Goal: Information Seeking & Learning: Learn about a topic

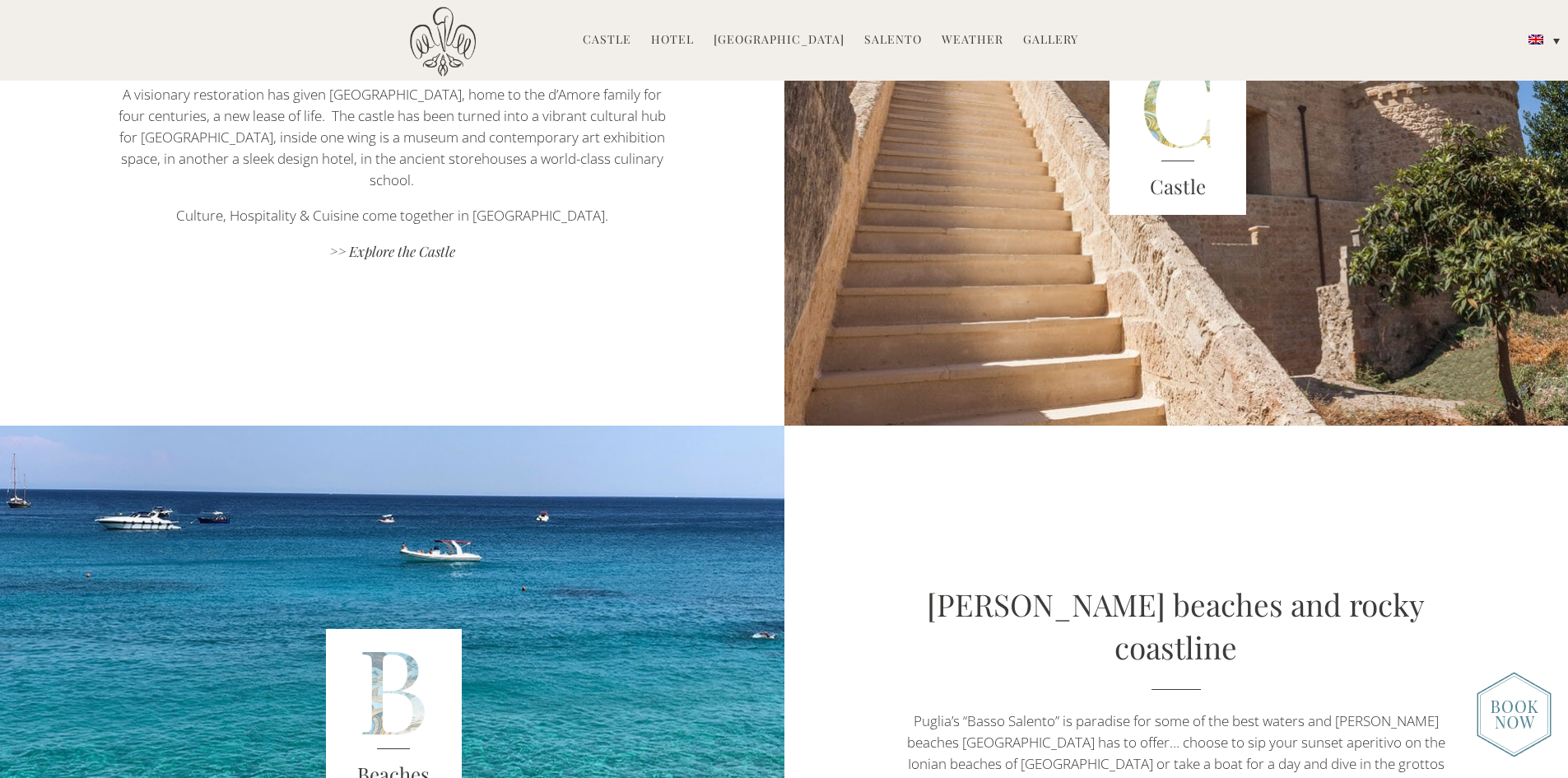
scroll to position [3292, 0]
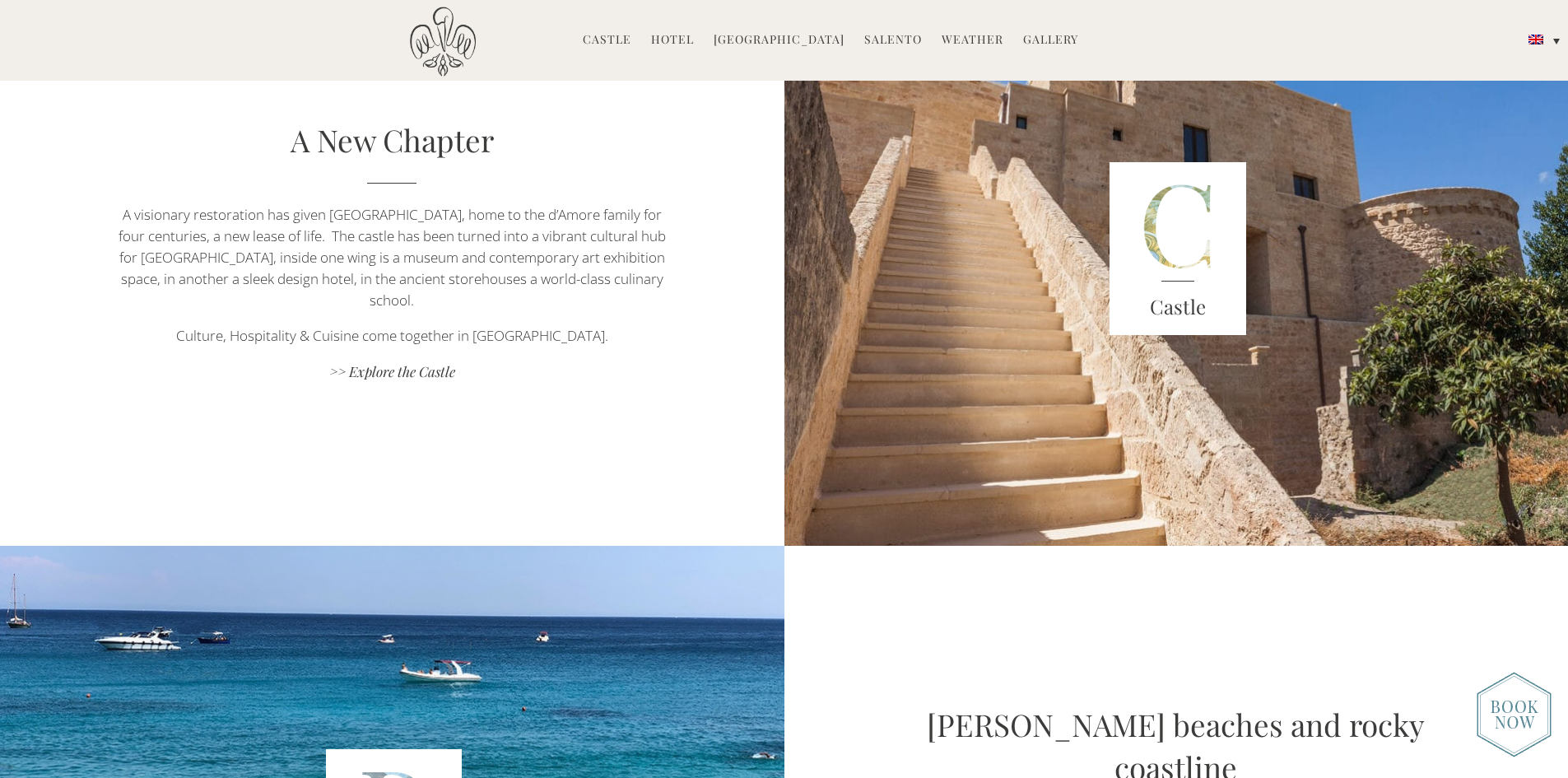
click at [980, 32] on link "Weather" at bounding box center [972, 41] width 62 height 19
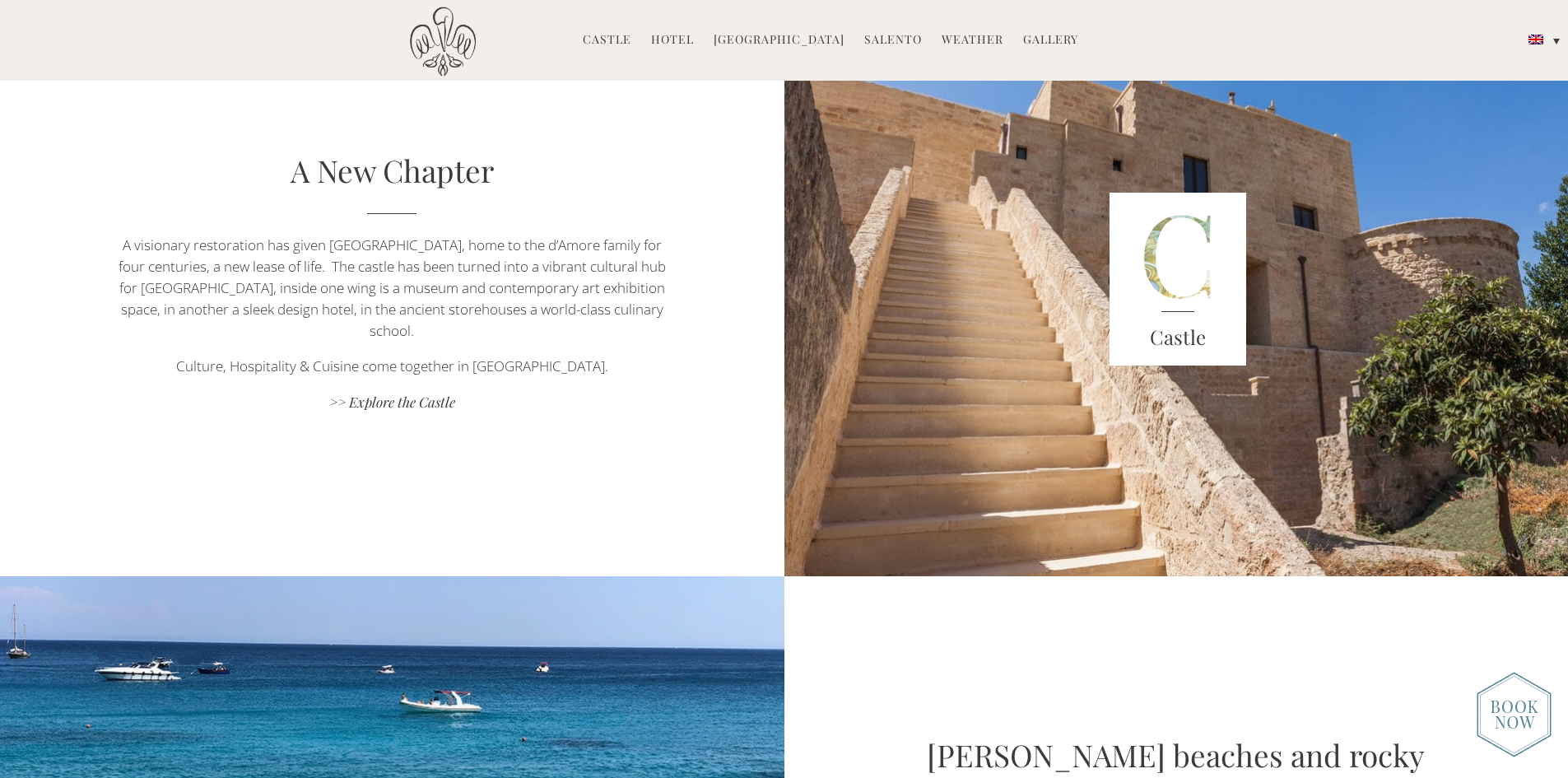
click at [742, 36] on link "[GEOGRAPHIC_DATA]" at bounding box center [779, 41] width 131 height 19
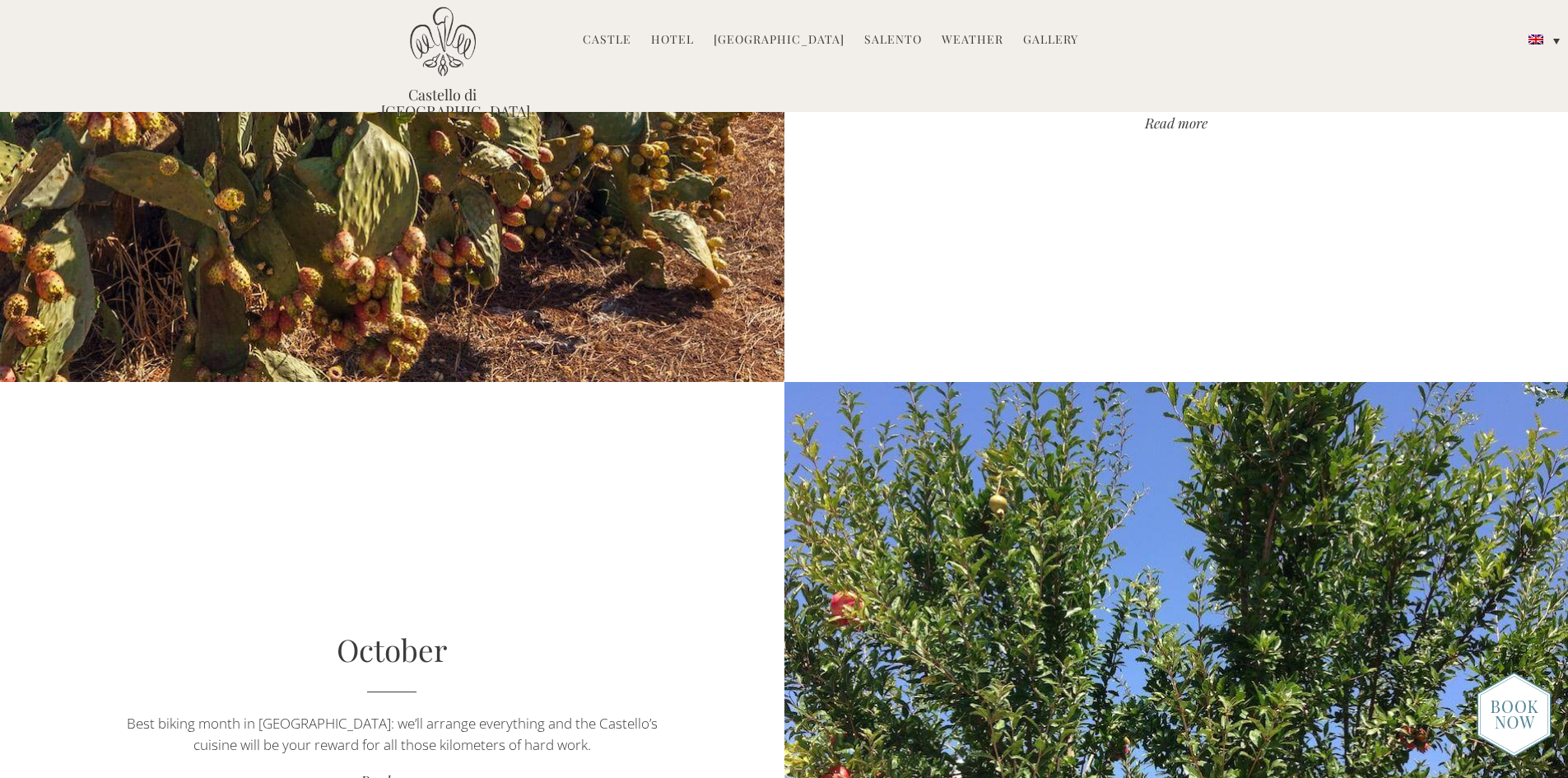
scroll to position [6008, 0]
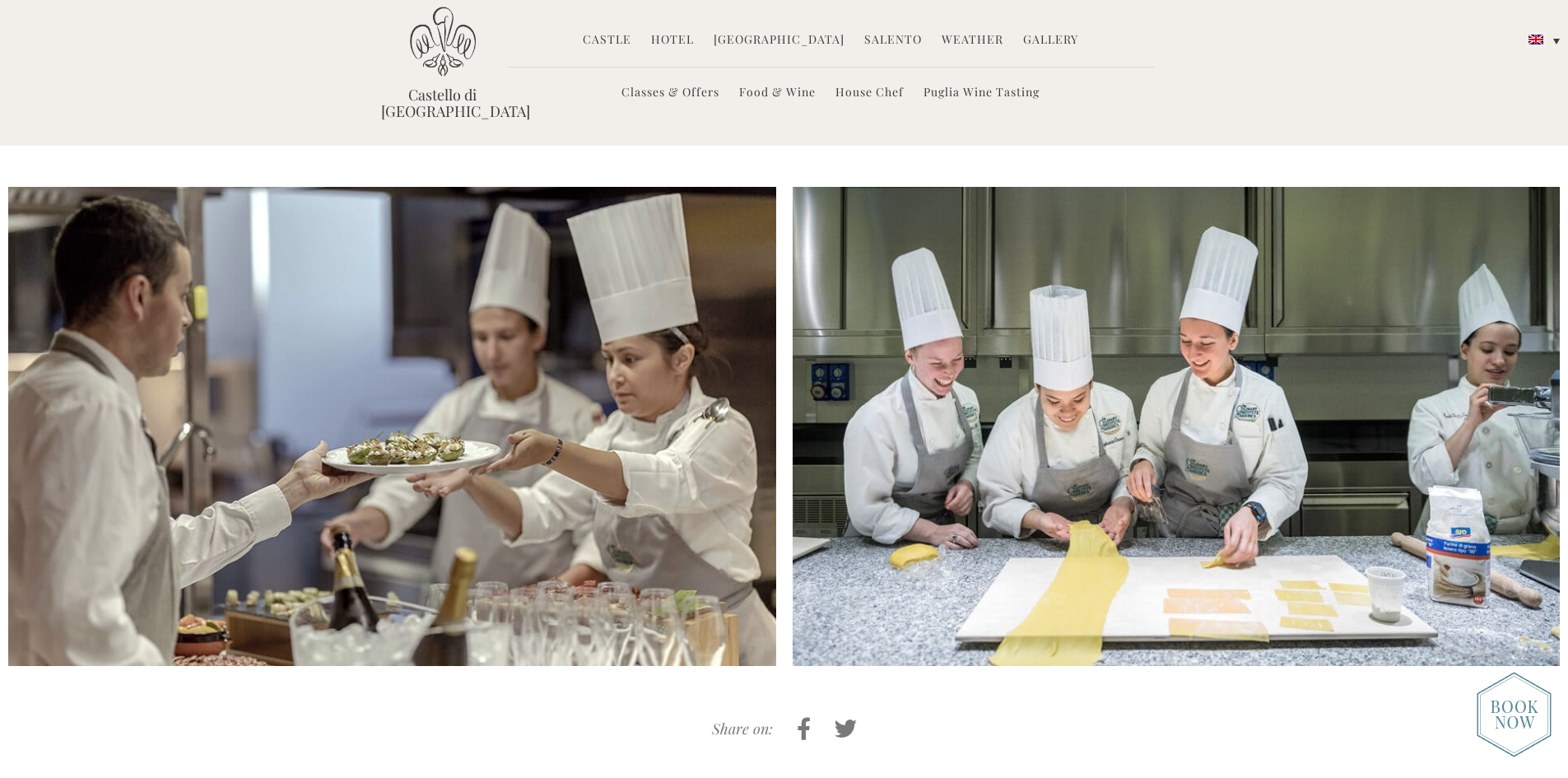
scroll to position [3961, 0]
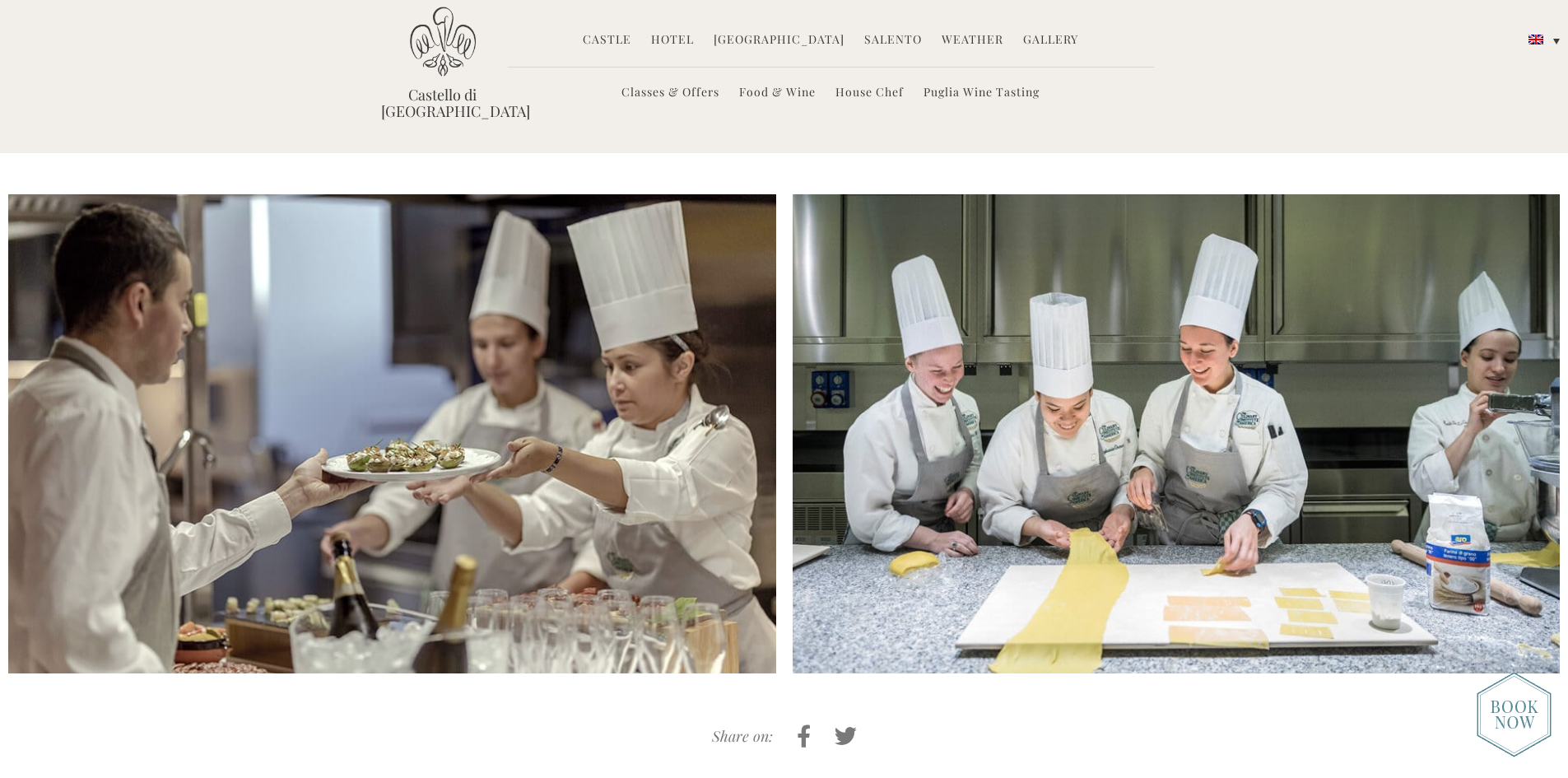
click at [782, 87] on link "Food & Wine" at bounding box center [777, 94] width 76 height 19
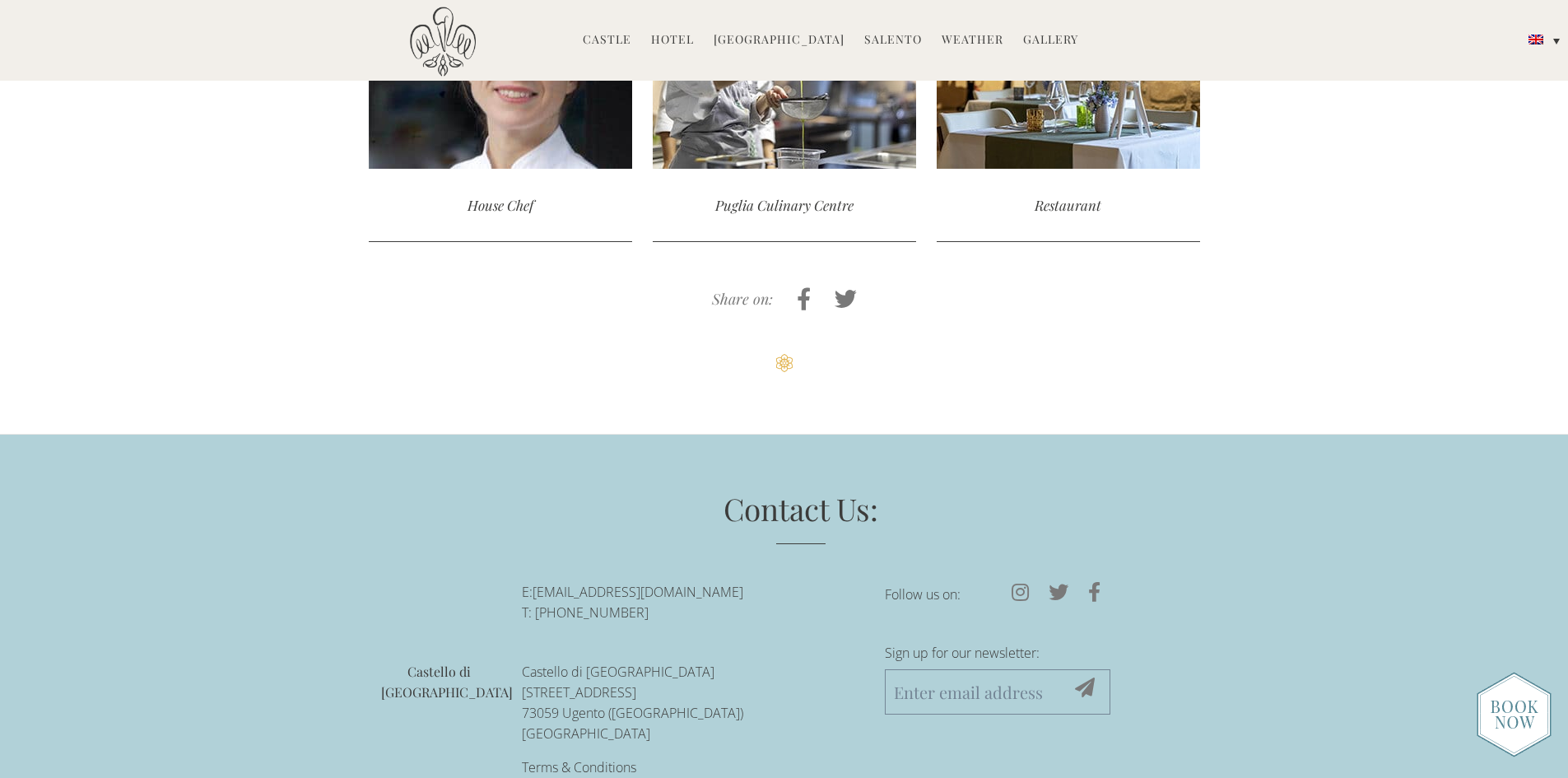
scroll to position [2468, 0]
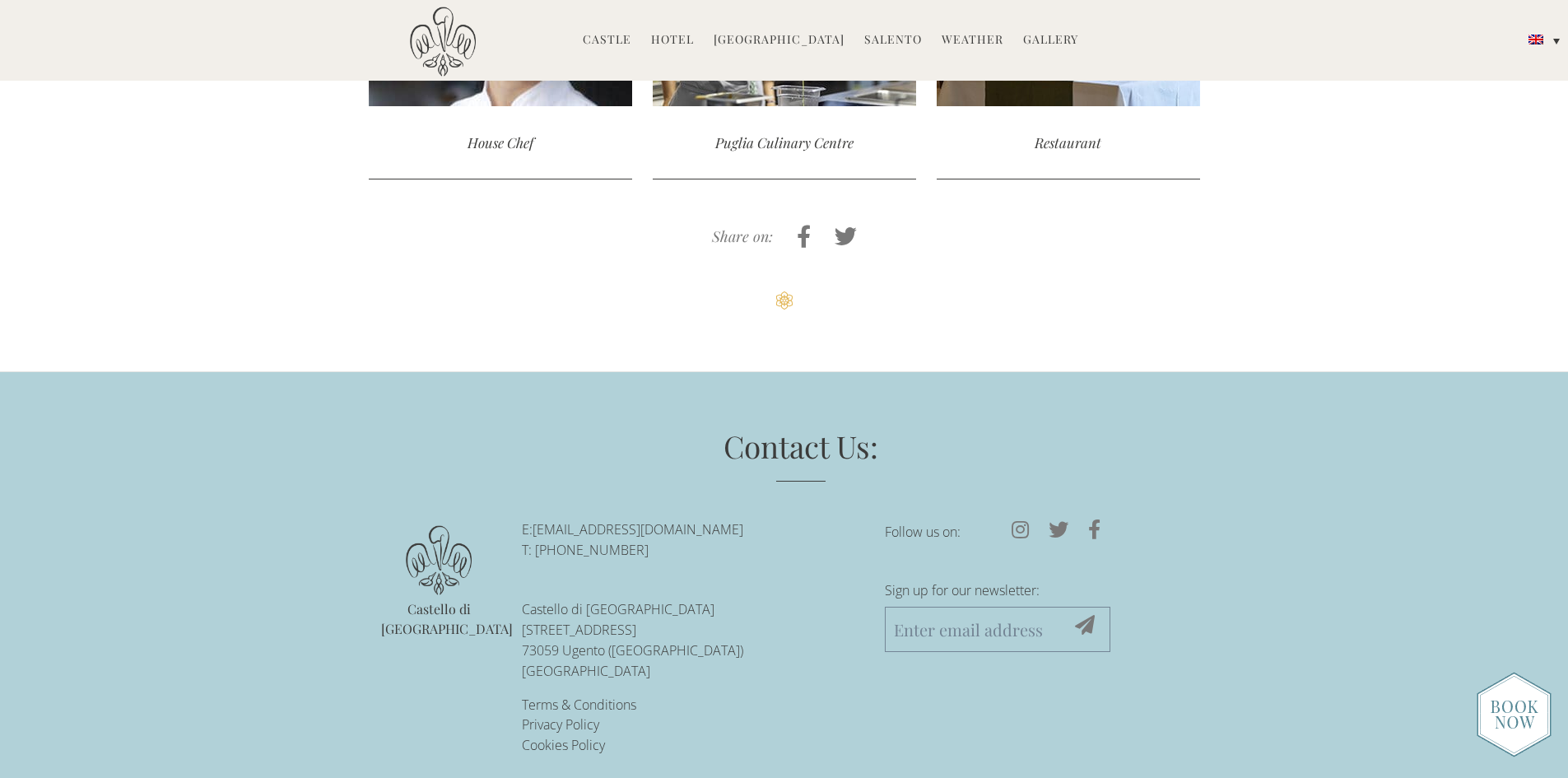
drag, startPoint x: 539, startPoint y: 523, endPoint x: 790, endPoint y: 533, distance: 251.2
click at [790, 533] on p "E: reservations@castellodiugento.com T: +39-0833-1850-720" at bounding box center [691, 539] width 339 height 41
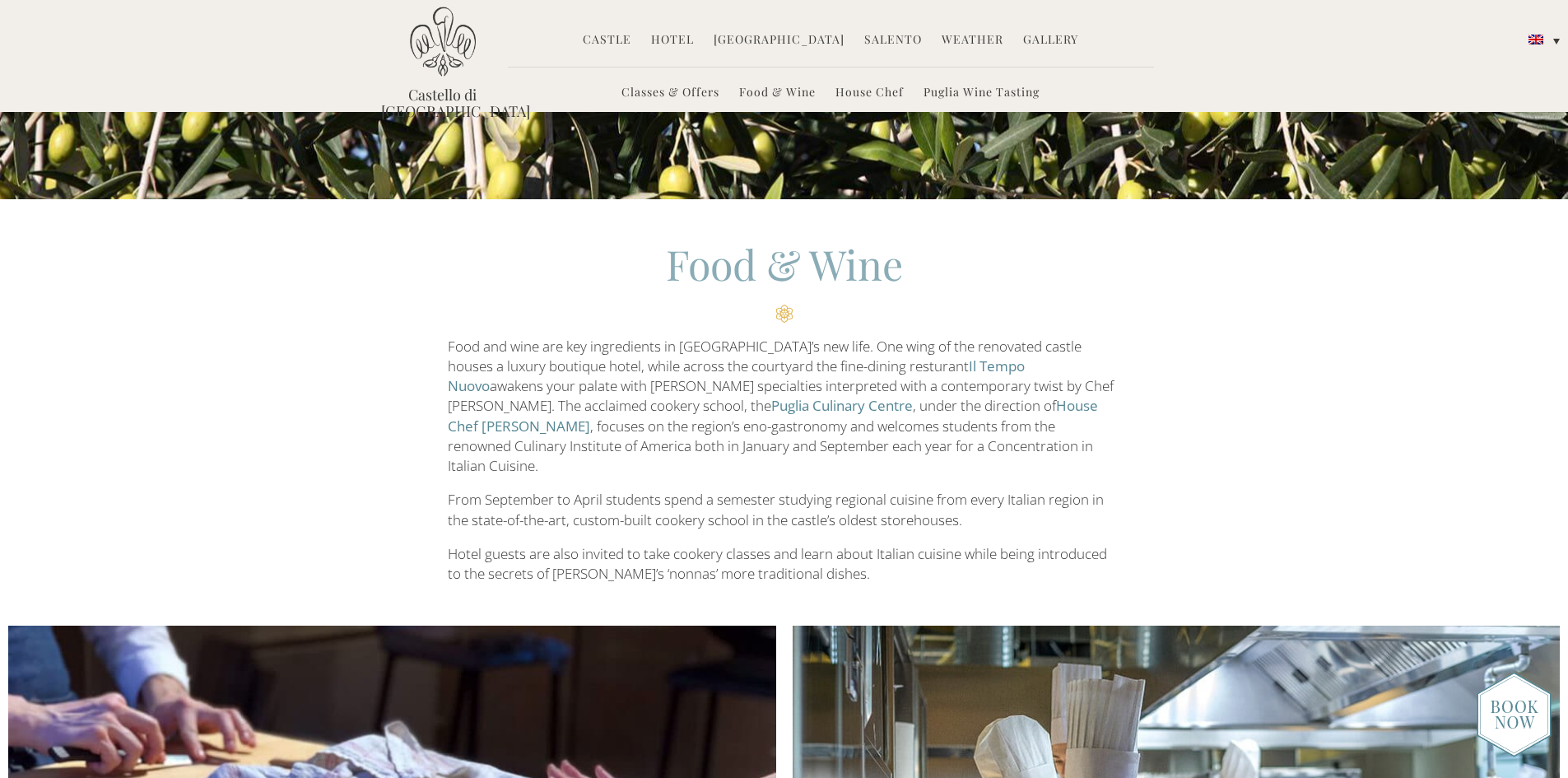
scroll to position [0, 0]
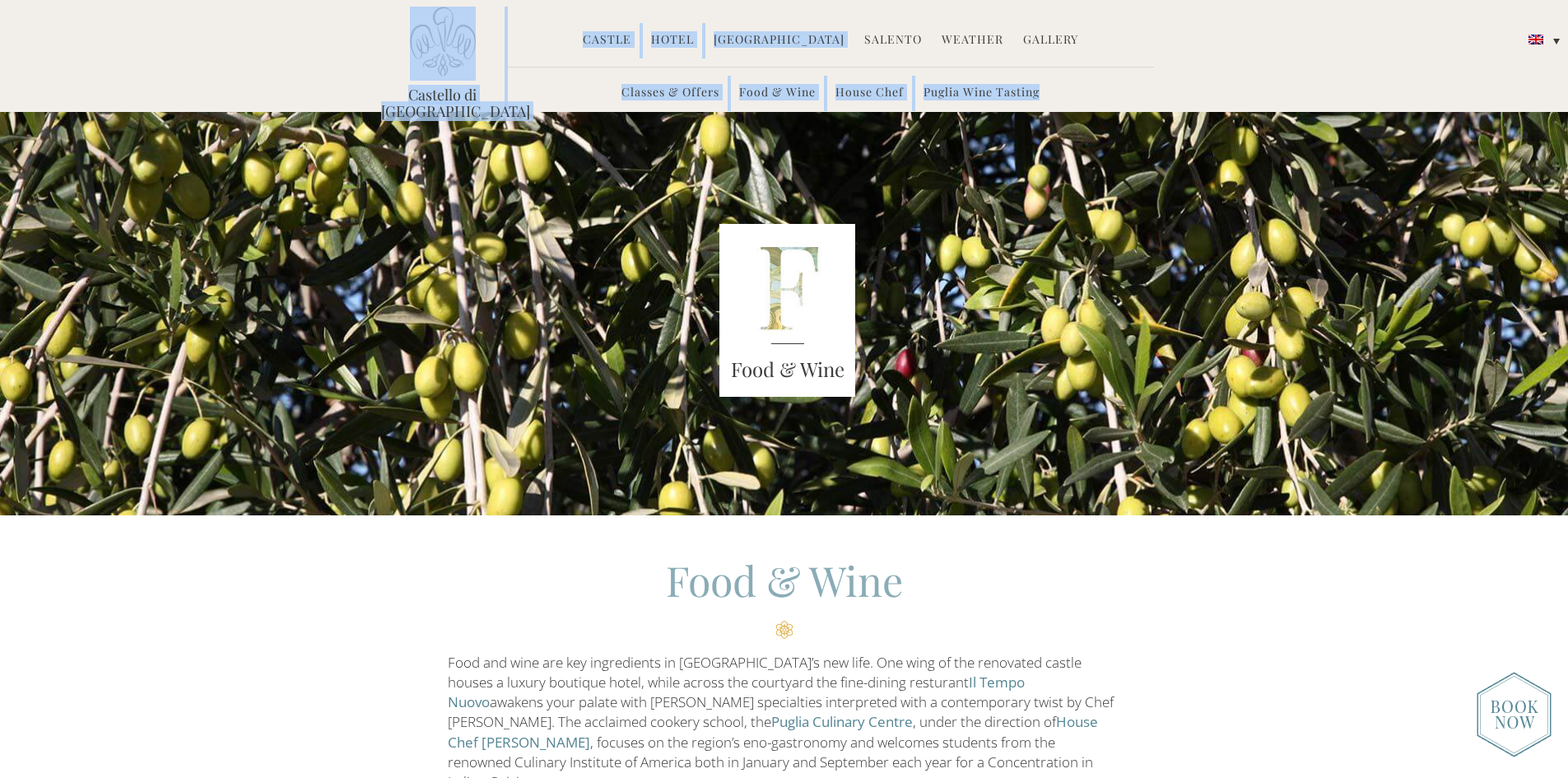
drag, startPoint x: 358, startPoint y: 96, endPoint x: 1073, endPoint y: 93, distance: 715.0
click at [1073, 93] on header "Castello di Ugento MENU Castle History Frescoes Museum Garden Family Timeline o…" at bounding box center [784, 56] width 1568 height 112
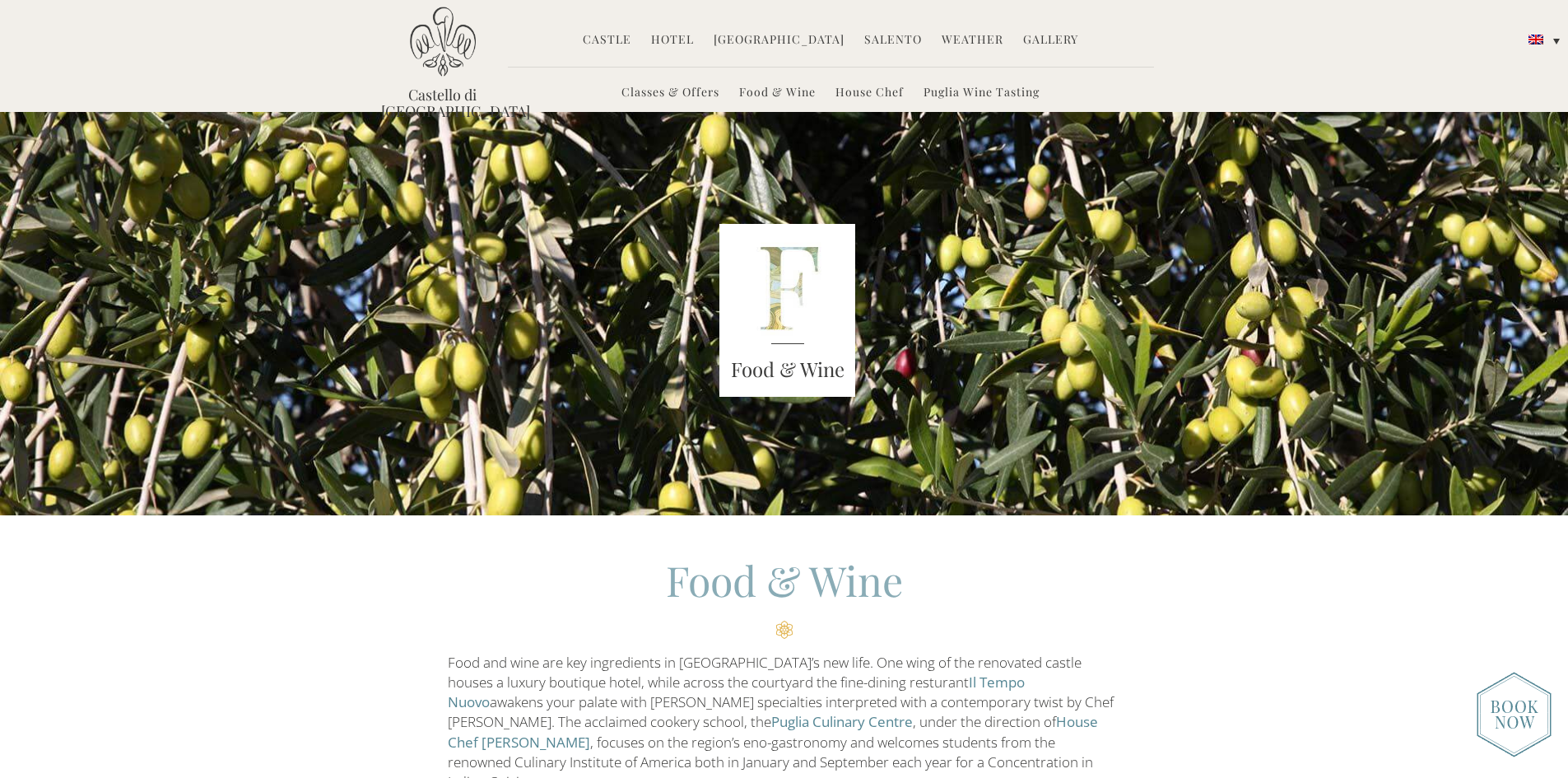
click at [1073, 93] on ul "Classes & Offers Food & Wine House Chef Puglia Wine Tasting" at bounding box center [831, 89] width 646 height 44
click at [814, 40] on link "[GEOGRAPHIC_DATA]" at bounding box center [779, 41] width 131 height 19
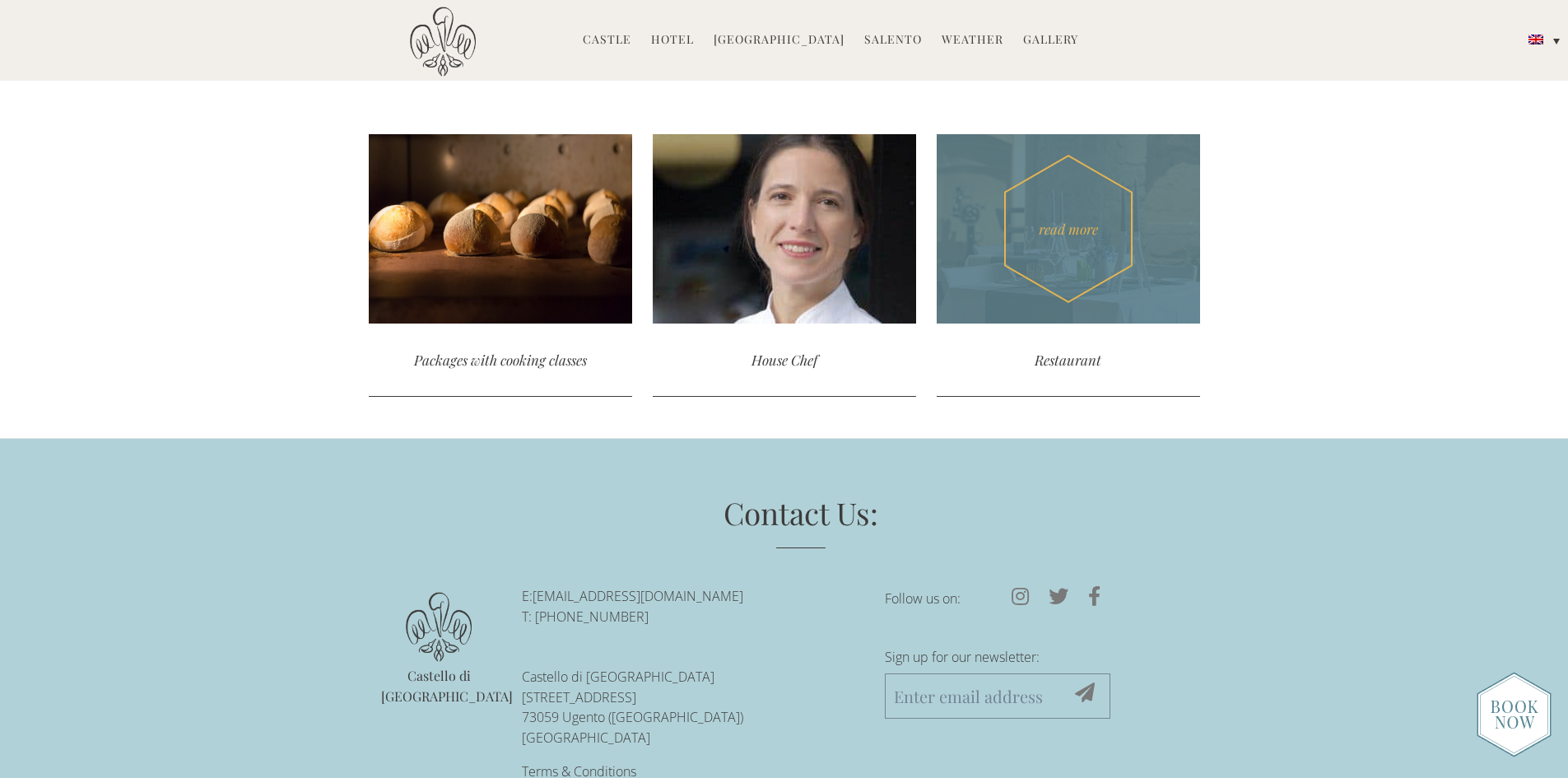
scroll to position [4702, 0]
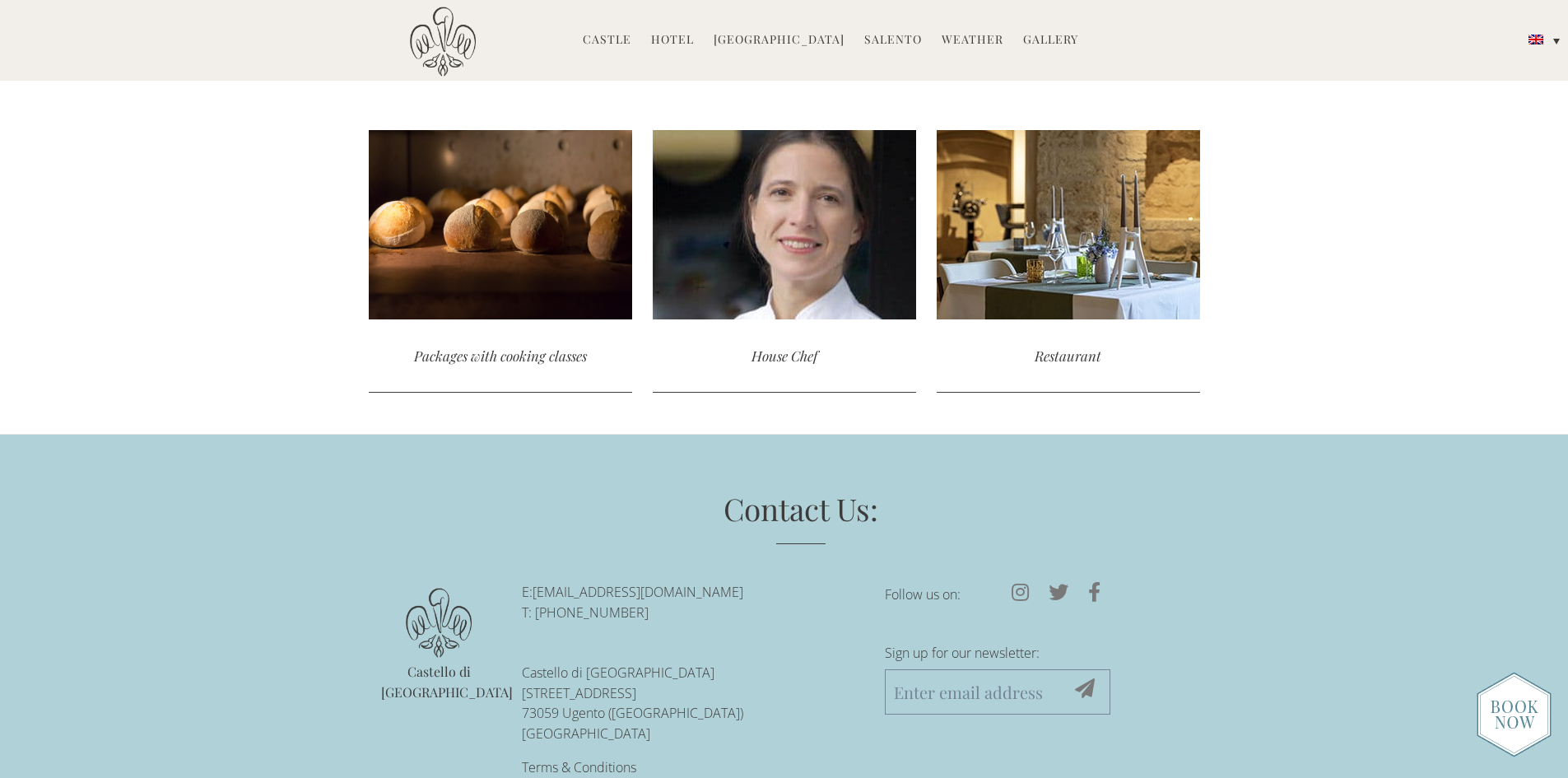
click at [1532, 712] on img at bounding box center [1513, 714] width 75 height 86
